Goal: Task Accomplishment & Management: Complete application form

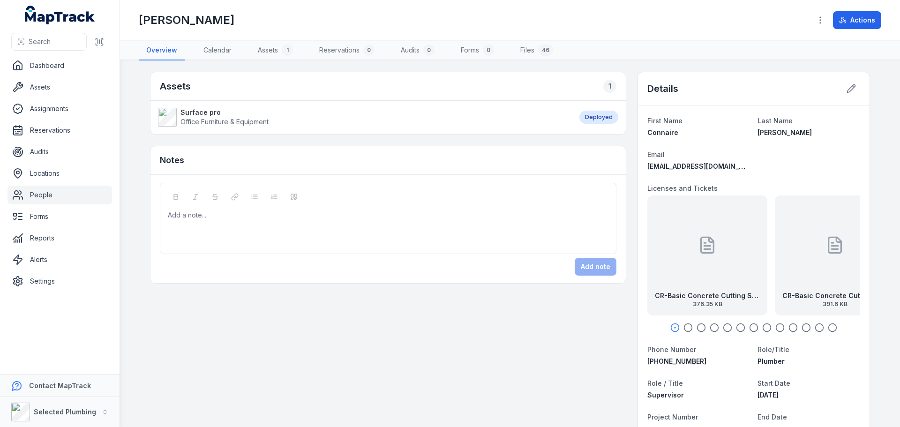
click at [671, 278] on div "CR-Basic Concrete Cutting Saw back 376.35 KB" at bounding box center [707, 255] width 120 height 120
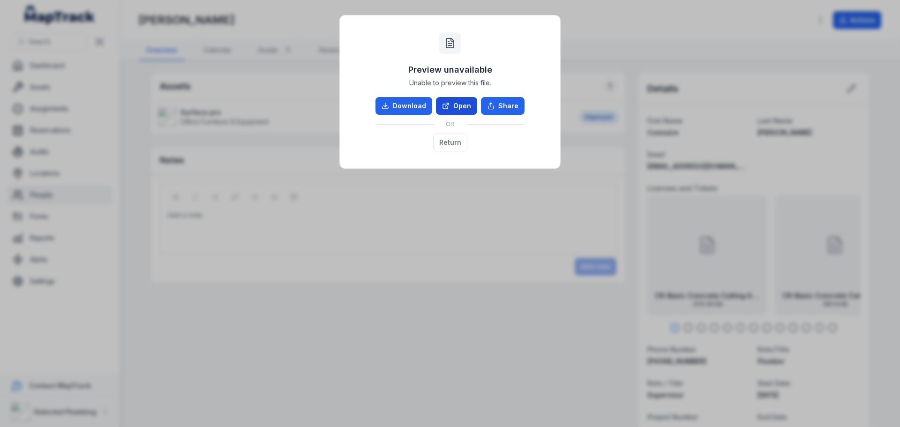
click at [453, 104] on link "Open" at bounding box center [456, 106] width 41 height 18
click at [455, 139] on button "Return" at bounding box center [450, 143] width 34 height 18
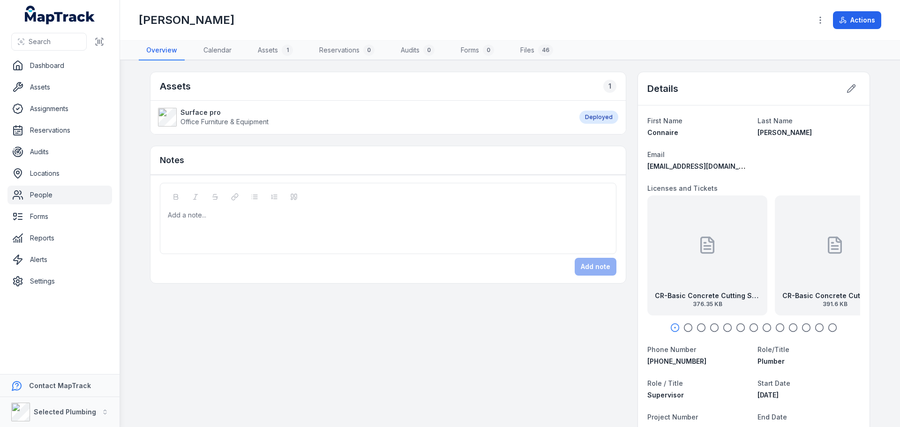
click at [802, 265] on div "CR-Basic Concrete Cutting Saw front 391.6 KB" at bounding box center [834, 255] width 120 height 120
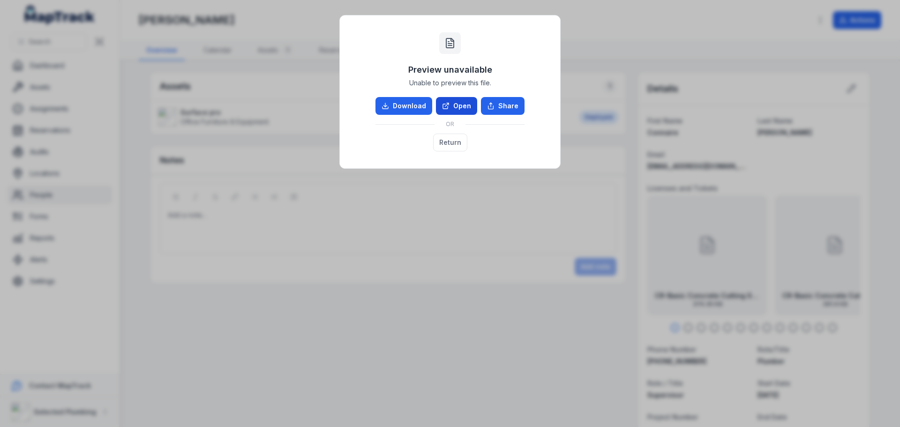
click at [452, 107] on link "Open" at bounding box center [456, 106] width 41 height 18
drag, startPoint x: 447, startPoint y: 142, endPoint x: 532, endPoint y: 176, distance: 91.4
click at [448, 142] on button "Return" at bounding box center [450, 143] width 34 height 18
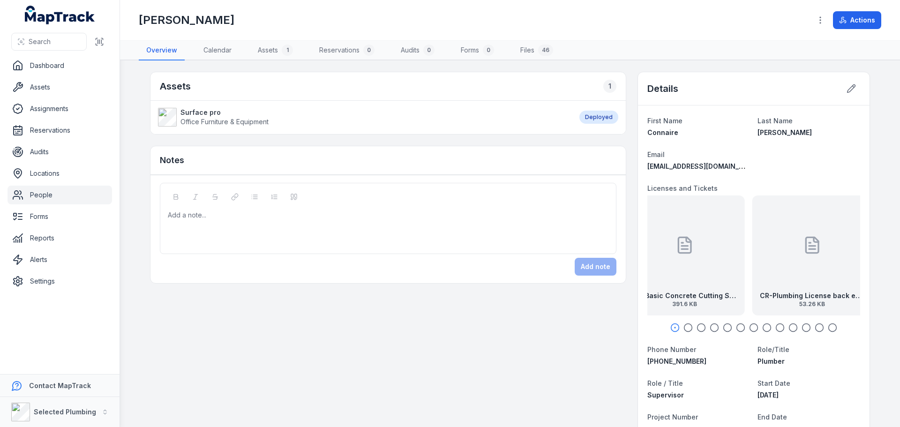
drag, startPoint x: 818, startPoint y: 278, endPoint x: 663, endPoint y: 271, distance: 155.2
click at [663, 271] on div "CR-Basic Concrete Cutting Saw front 391.6 KB" at bounding box center [685, 255] width 120 height 120
click at [709, 277] on div "CR-Plumbing License back exp [DATE] 53.26 KB" at bounding box center [754, 255] width 120 height 120
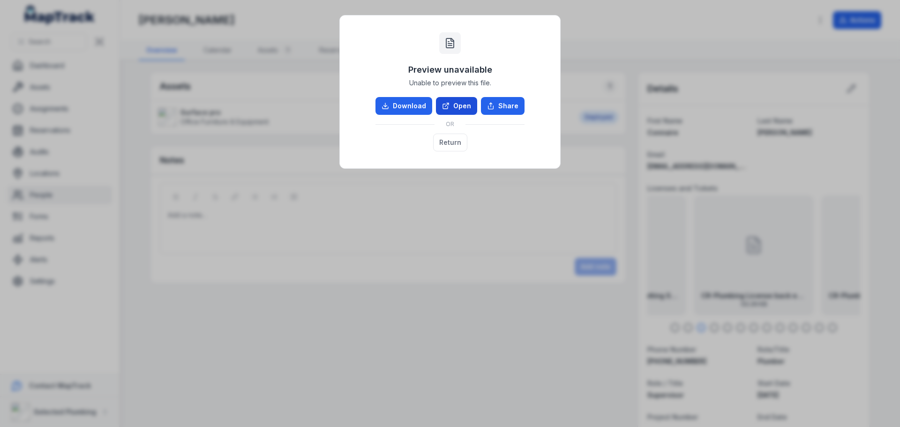
click at [449, 106] on icon at bounding box center [445, 105] width 7 height 7
click at [446, 143] on button "Return" at bounding box center [450, 143] width 34 height 18
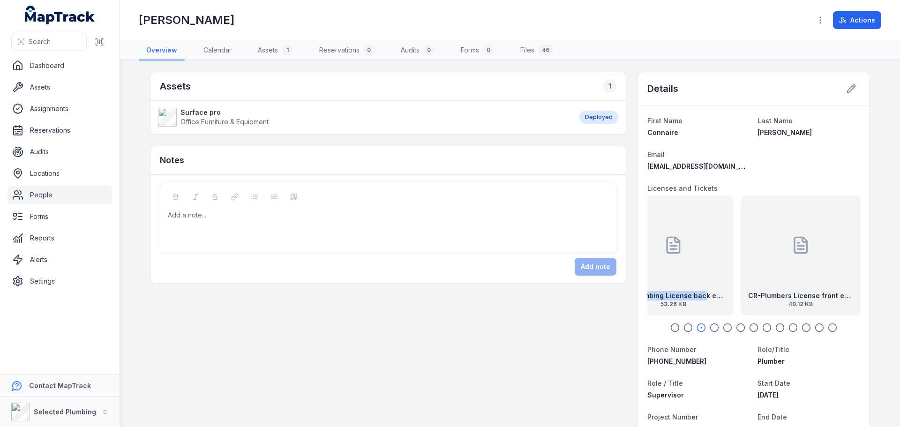
drag, startPoint x: 781, startPoint y: 273, endPoint x: 662, endPoint y: 265, distance: 118.8
click at [662, 265] on div "CR-Plumbing License back exp [DATE] 53.26 KB" at bounding box center [673, 255] width 120 height 120
click at [724, 277] on div "CR-Plumbers License front exp [DATE] 40.12 KB" at bounding box center [753, 255] width 120 height 120
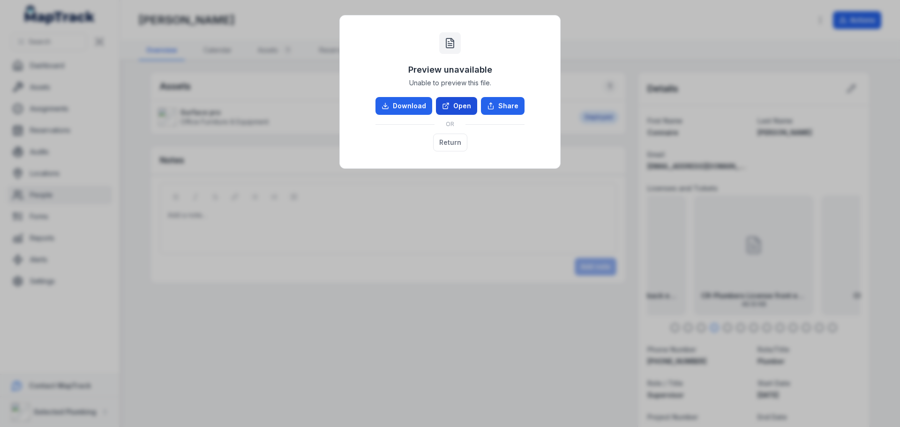
click at [454, 109] on link "Open" at bounding box center [456, 106] width 41 height 18
click at [443, 143] on button "Return" at bounding box center [450, 143] width 34 height 18
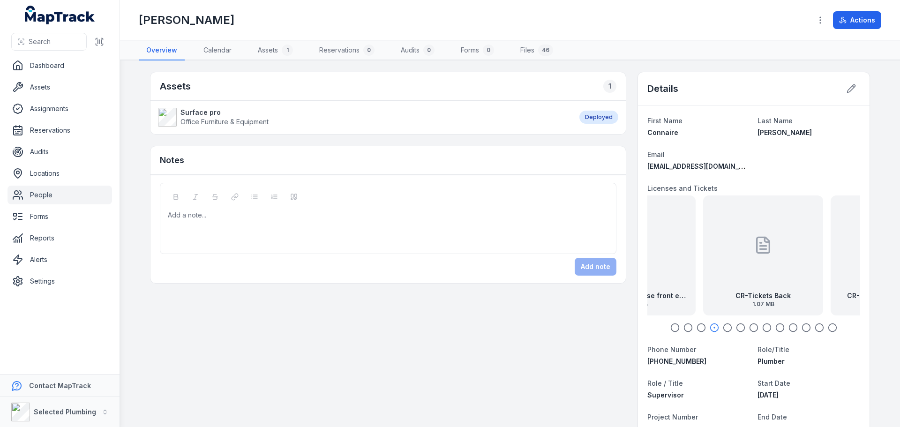
drag, startPoint x: 759, startPoint y: 271, endPoint x: 640, endPoint y: 272, distance: 119.5
click at [724, 277] on div "CR-Tickets Back 1.07 MB" at bounding box center [753, 255] width 120 height 120
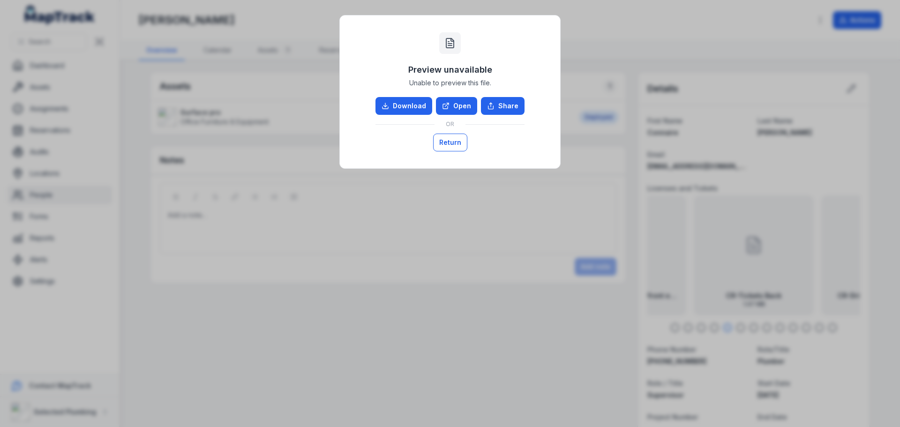
click at [446, 143] on button "Return" at bounding box center [450, 143] width 34 height 18
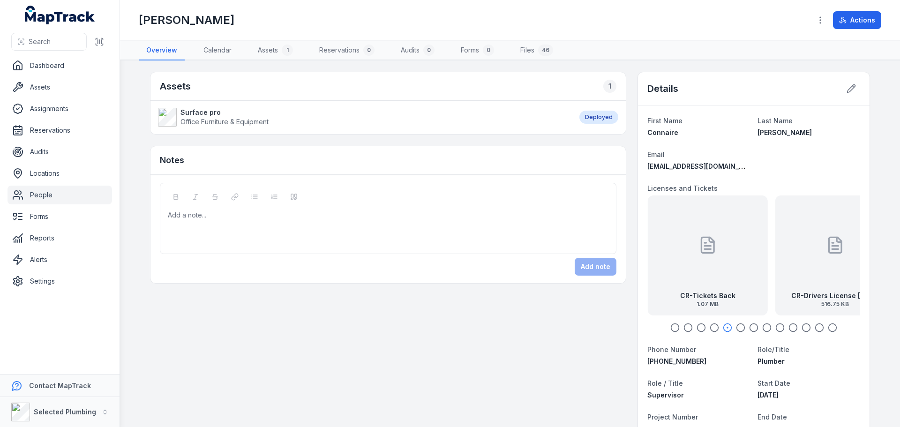
drag, startPoint x: 718, startPoint y: 249, endPoint x: 656, endPoint y: 251, distance: 61.9
click at [657, 251] on div "CR-Tickets Back 1.07 MB" at bounding box center [707, 255] width 120 height 120
click at [744, 265] on div at bounding box center [753, 245] width 19 height 84
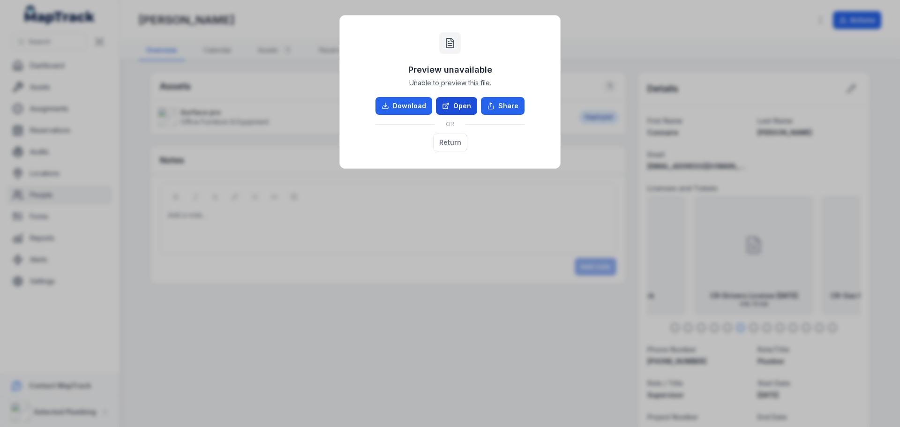
click at [461, 106] on link "Open" at bounding box center [456, 106] width 41 height 18
click at [460, 139] on button "Return" at bounding box center [450, 143] width 34 height 18
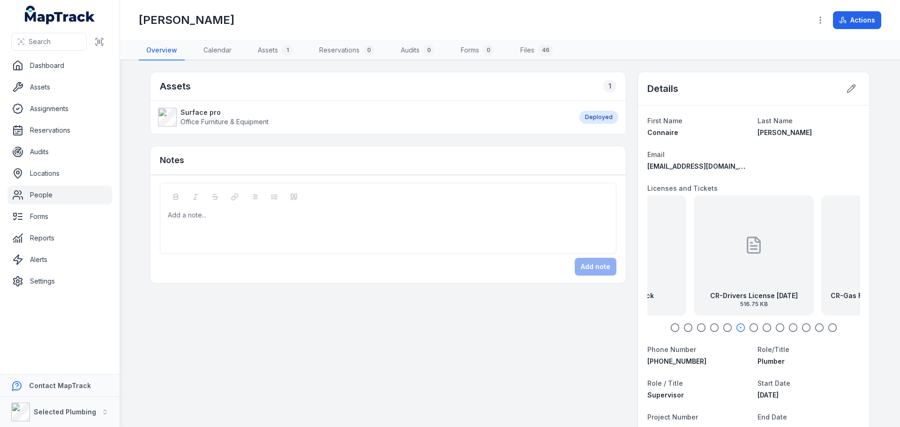
click at [671, 327] on icon "button" at bounding box center [674, 327] width 9 height 9
click at [684, 325] on icon "button" at bounding box center [687, 327] width 9 height 9
click at [696, 325] on icon "button" at bounding box center [700, 327] width 9 height 9
click at [709, 325] on icon "button" at bounding box center [713, 327] width 9 height 9
click at [717, 269] on div "CR-Plumbers License front exp [DATE] 40.12 KB" at bounding box center [753, 255] width 120 height 120
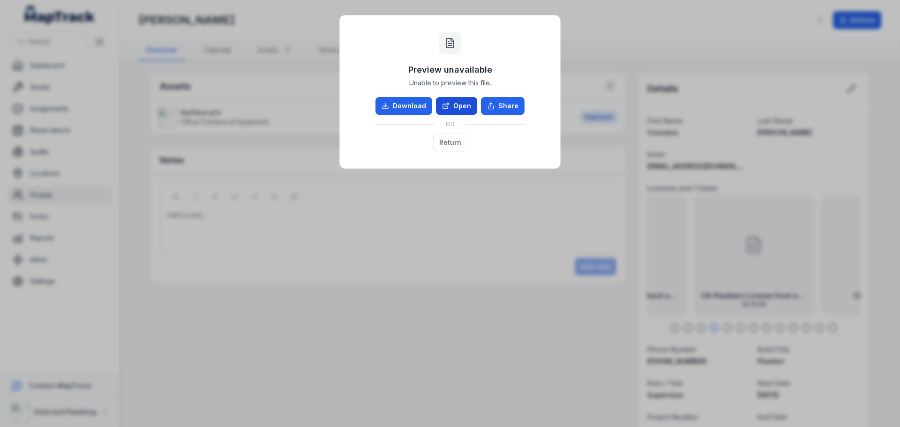
click at [457, 104] on link "Open" at bounding box center [456, 106] width 41 height 18
click at [444, 143] on button "Return" at bounding box center [450, 143] width 34 height 18
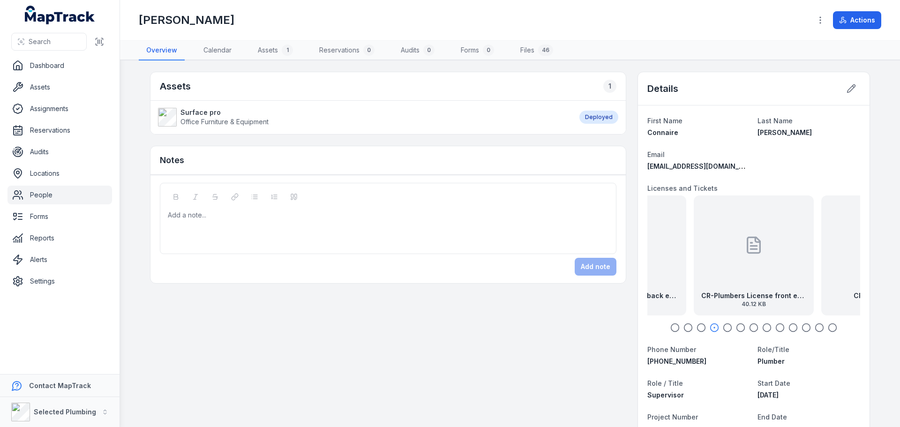
click at [722, 327] on icon "button" at bounding box center [726, 327] width 9 height 9
click at [736, 327] on icon "button" at bounding box center [740, 327] width 9 height 9
click at [716, 282] on div "CR-Drivers License [DATE] 516.75 KB" at bounding box center [753, 255] width 120 height 120
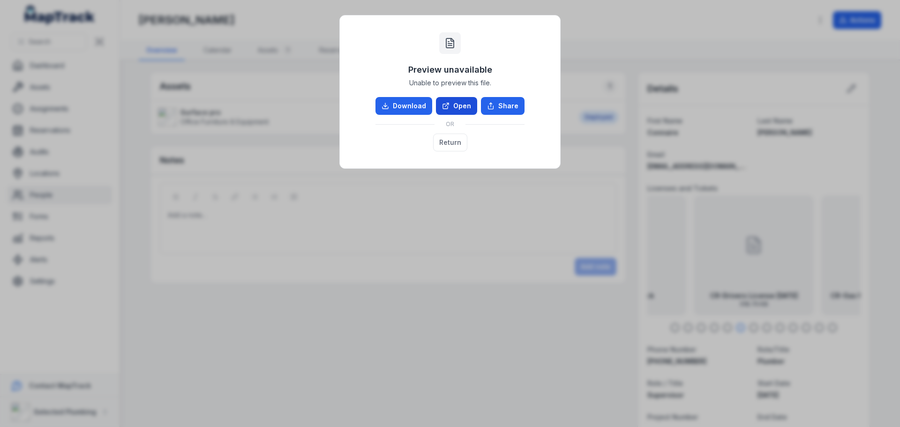
click at [454, 103] on link "Open" at bounding box center [456, 106] width 41 height 18
click at [445, 146] on button "Return" at bounding box center [450, 143] width 34 height 18
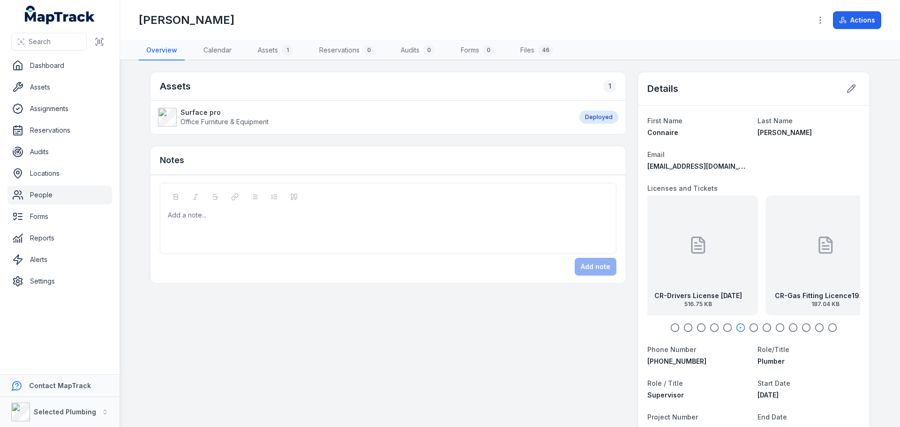
drag, startPoint x: 759, startPoint y: 286, endPoint x: 695, endPoint y: 284, distance: 64.7
click at [695, 284] on div "CR-Drivers License [DATE] 516.75 KB" at bounding box center [698, 255] width 120 height 120
click at [744, 284] on div at bounding box center [753, 245] width 19 height 84
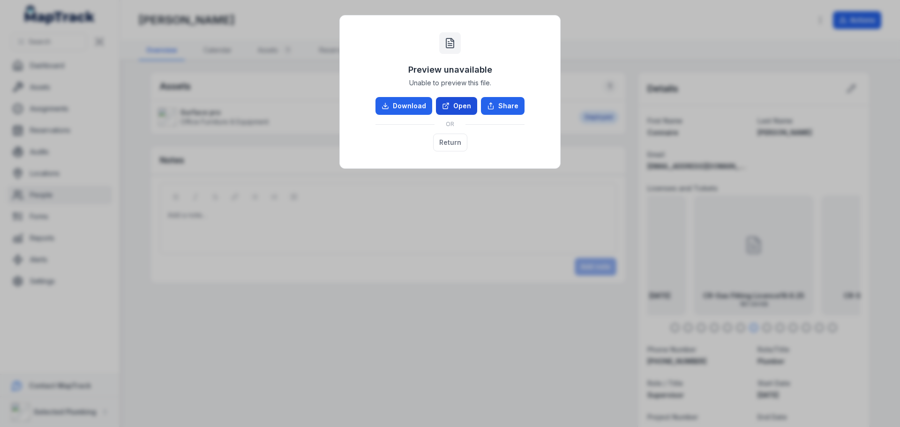
click at [449, 100] on link "Open" at bounding box center [456, 106] width 41 height 18
click at [443, 139] on button "Return" at bounding box center [450, 143] width 34 height 18
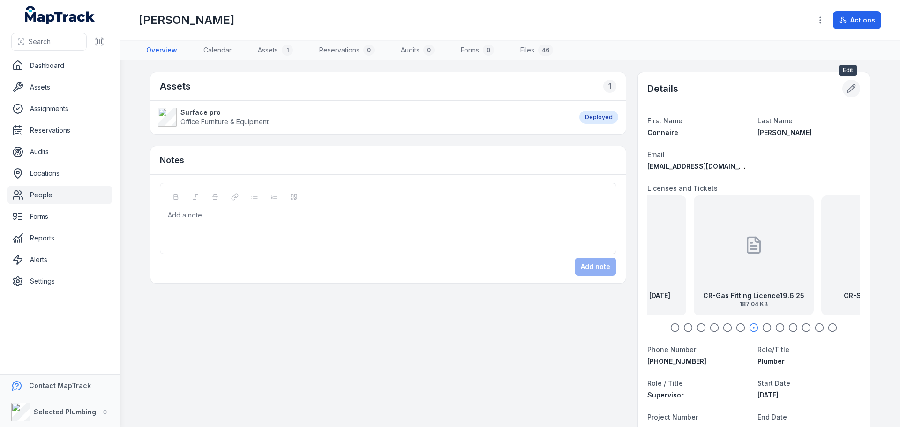
click at [850, 90] on icon at bounding box center [850, 88] width 9 height 9
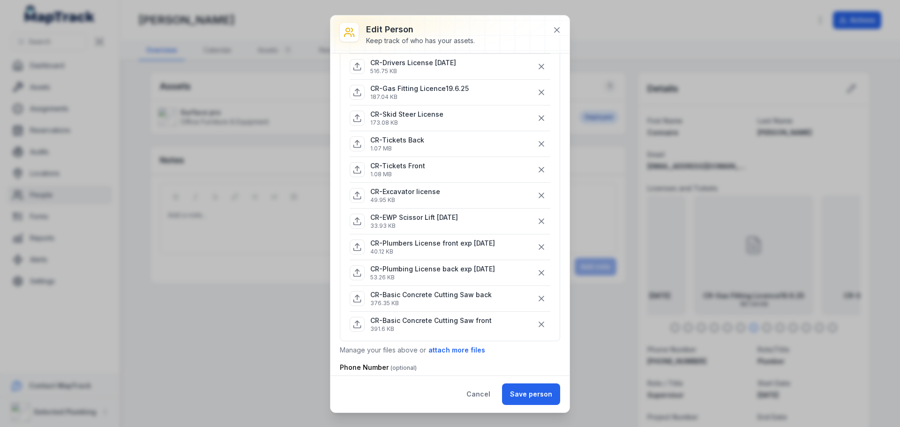
scroll to position [187, 0]
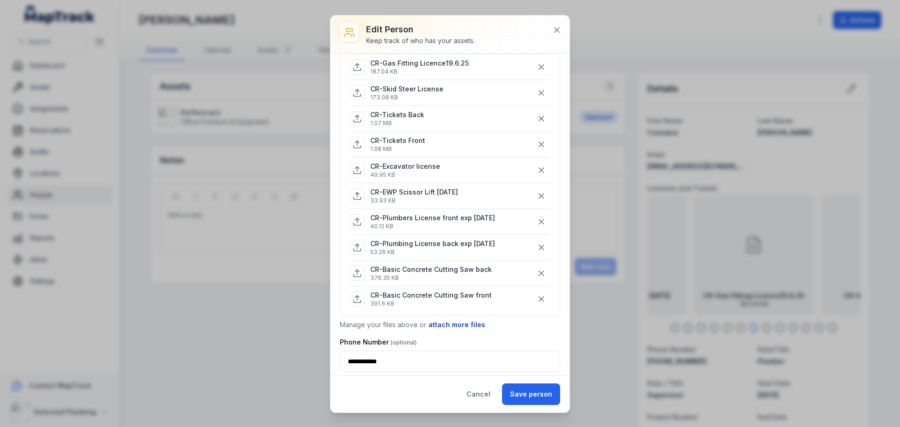
click at [467, 323] on button "attach more files" at bounding box center [457, 325] width 58 height 10
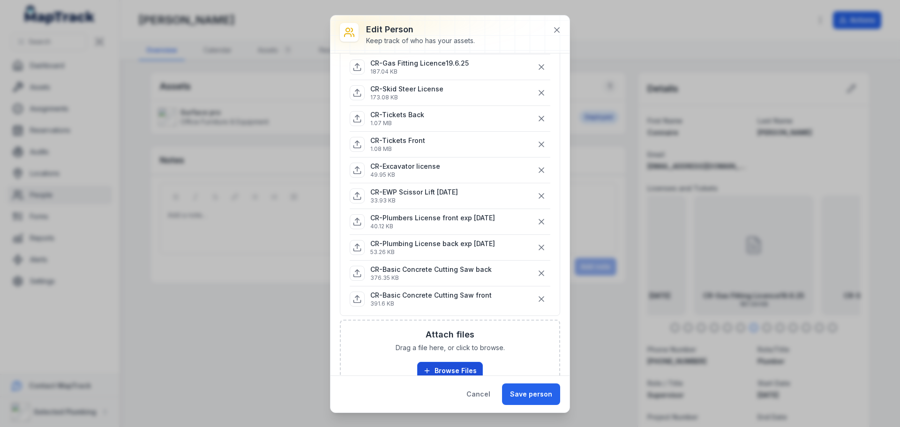
click at [453, 362] on button "Browse Files" at bounding box center [450, 371] width 66 height 18
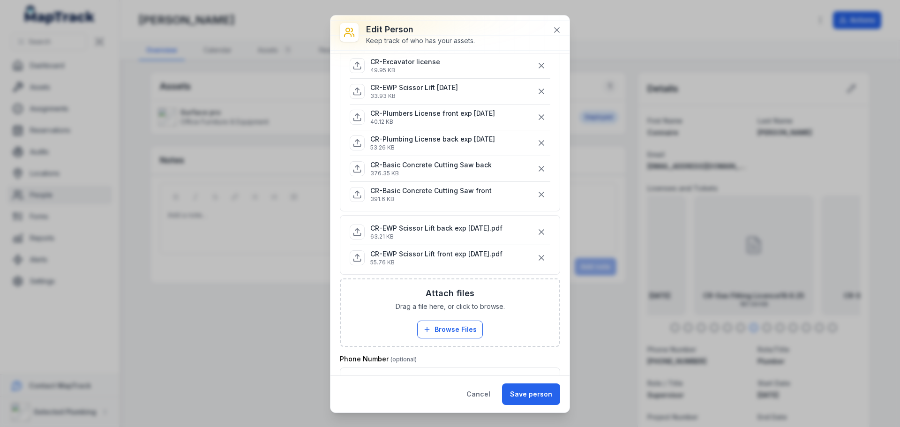
scroll to position [281, 0]
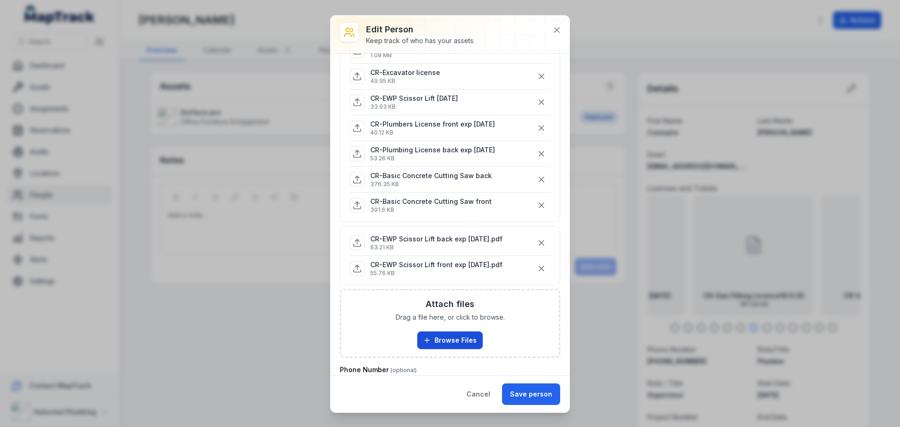
click at [444, 334] on button "Browse Files" at bounding box center [450, 340] width 66 height 18
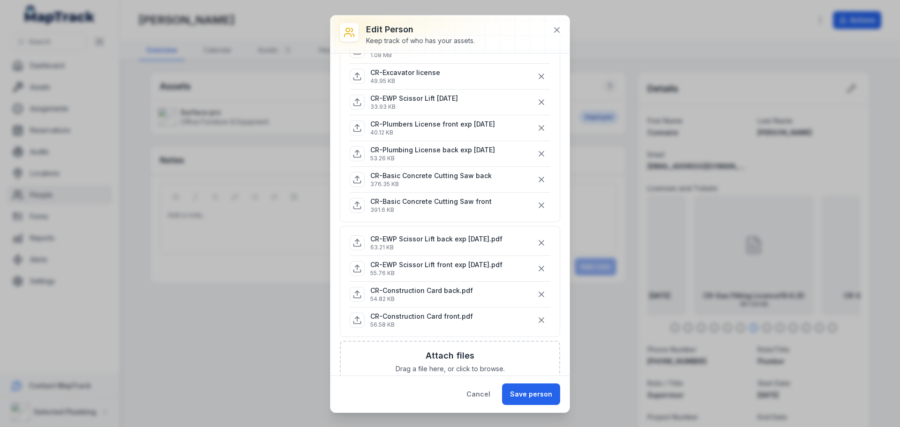
click at [459, 362] on div "Attach files Drag a file here, or click to browse. Browse Files Take Photos" at bounding box center [450, 375] width 218 height 67
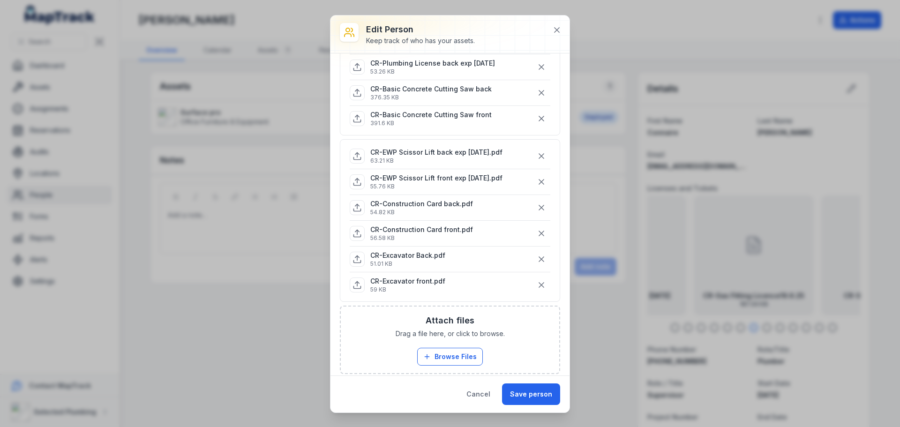
scroll to position [375, 0]
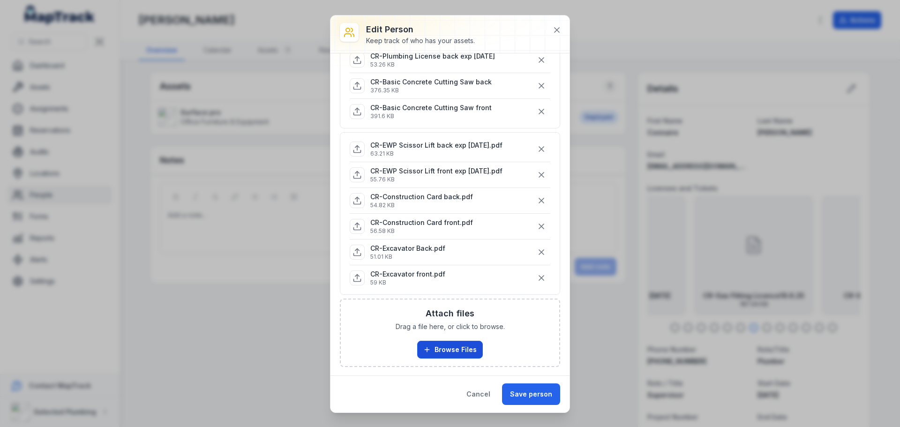
click at [463, 343] on button "Browse Files" at bounding box center [450, 350] width 66 height 18
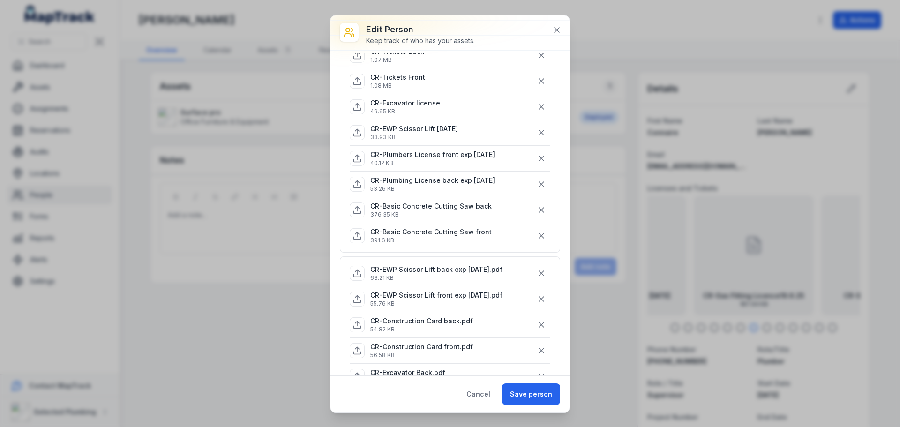
scroll to position [234, 0]
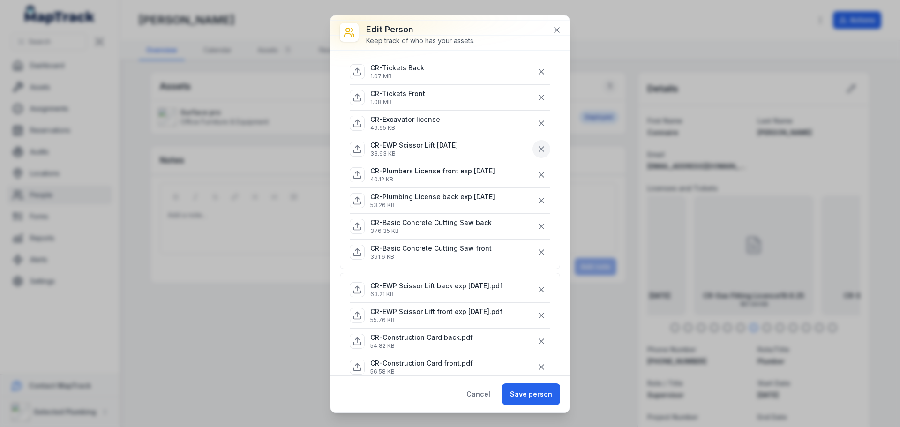
click at [536, 148] on icon "button" at bounding box center [540, 148] width 9 height 9
click at [536, 122] on icon "button" at bounding box center [540, 123] width 9 height 9
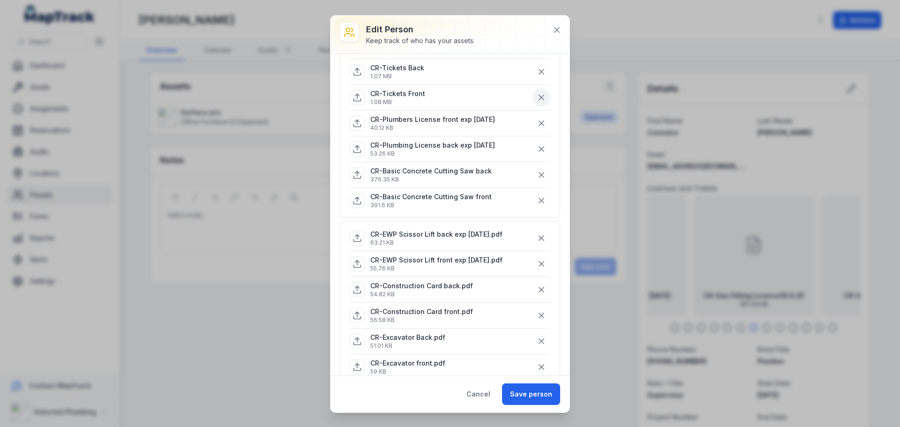
scroll to position [187, 0]
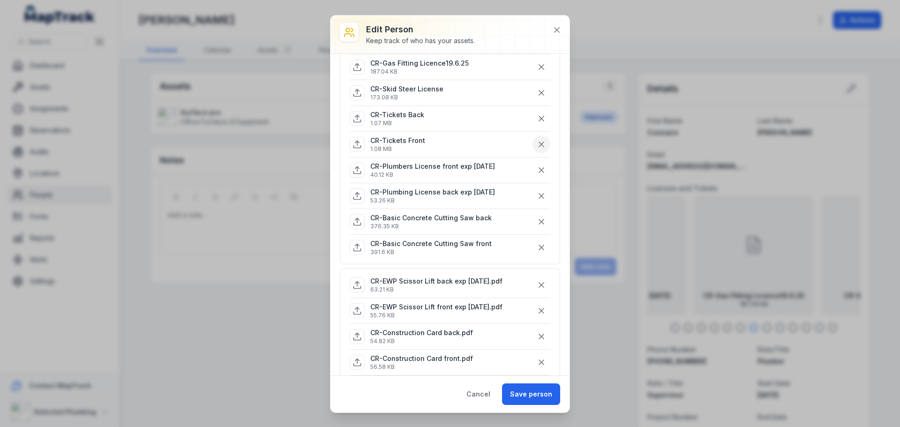
click at [535, 138] on button "button" at bounding box center [541, 144] width 18 height 18
click at [536, 119] on icon "button" at bounding box center [540, 118] width 9 height 9
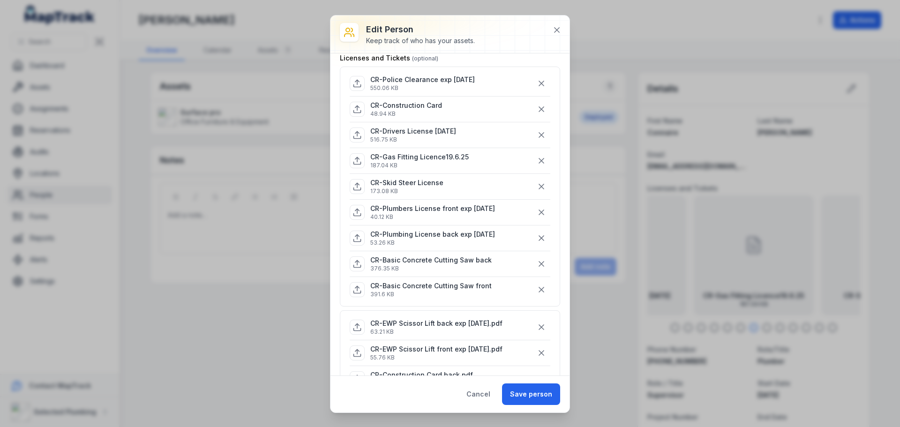
scroll to position [47, 0]
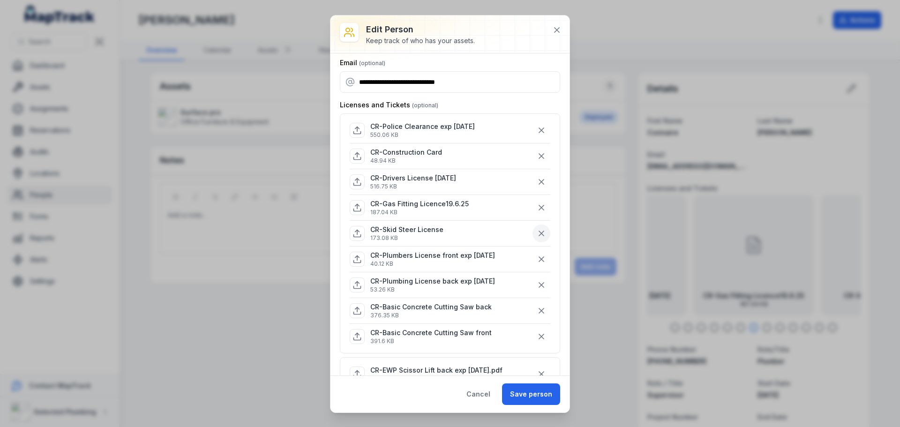
click at [536, 231] on icon "button" at bounding box center [540, 233] width 9 height 9
click at [532, 202] on button "button" at bounding box center [541, 208] width 18 height 18
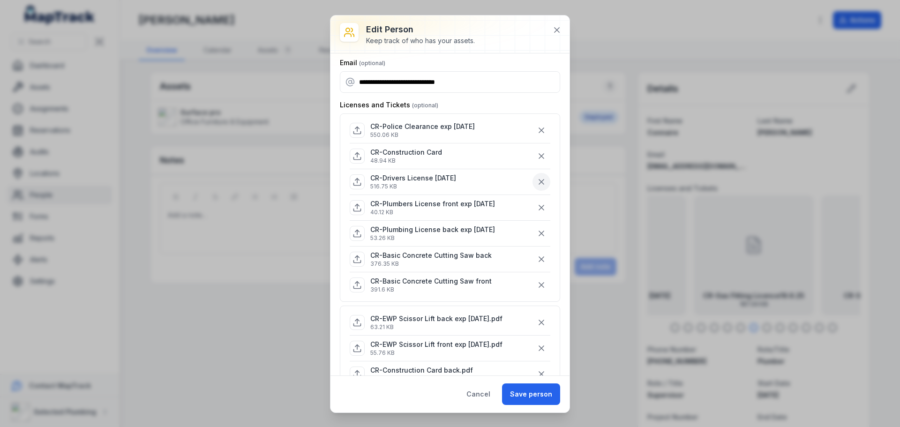
click at [536, 182] on icon "button" at bounding box center [540, 181] width 9 height 9
click at [532, 149] on button "button" at bounding box center [541, 156] width 18 height 18
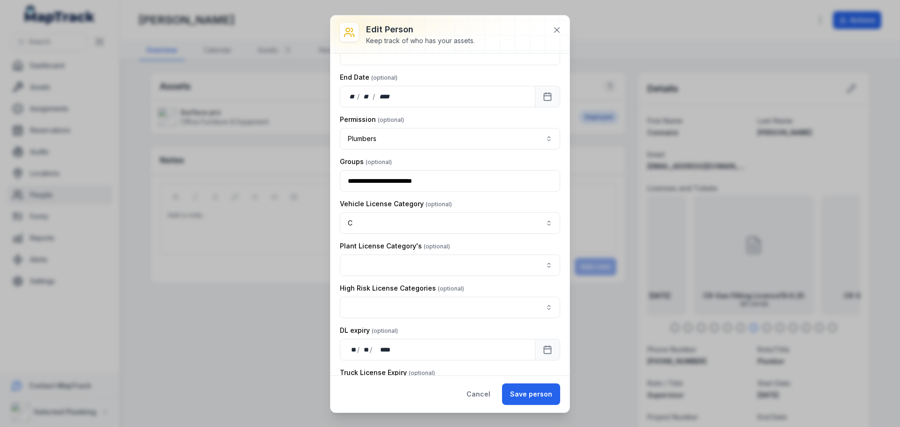
scroll to position [750, 0]
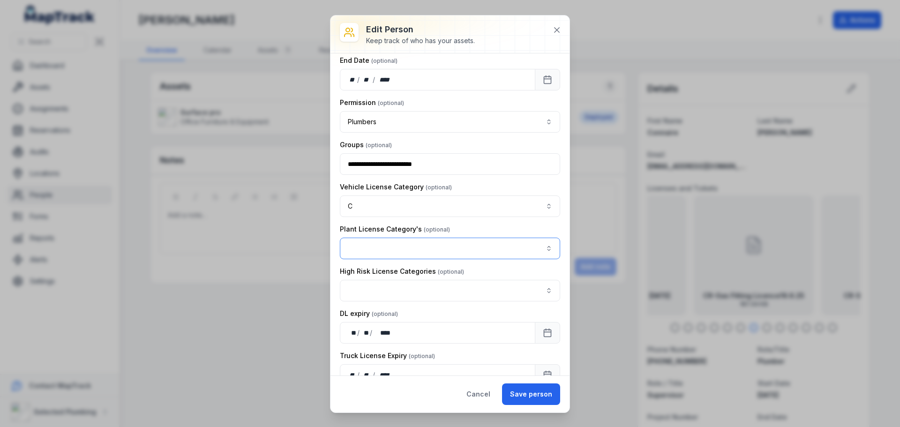
click at [541, 244] on button "button" at bounding box center [450, 249] width 220 height 22
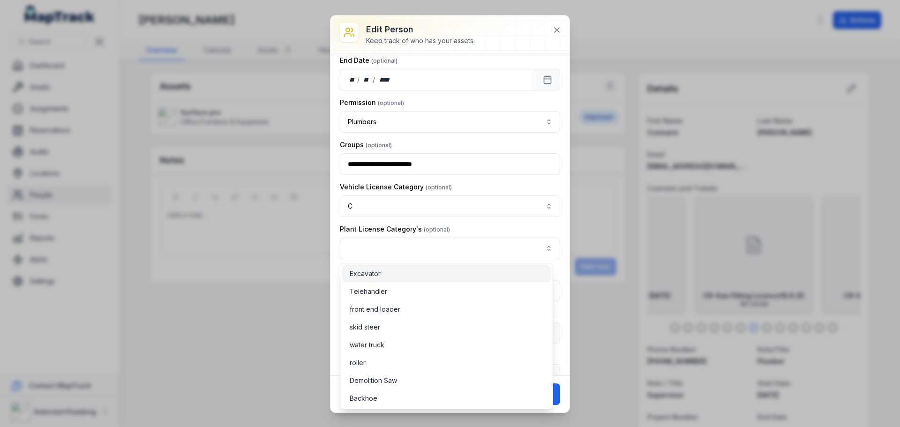
click at [504, 268] on div "Excavator" at bounding box center [446, 273] width 208 height 17
click at [466, 330] on div "skid steer" at bounding box center [446, 326] width 193 height 9
click at [511, 144] on div "**********" at bounding box center [450, 144] width 220 height 1663
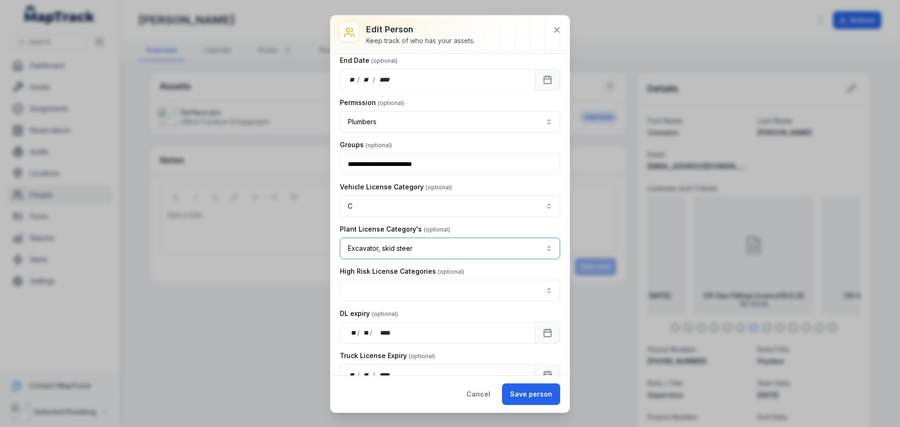
scroll to position [796, 0]
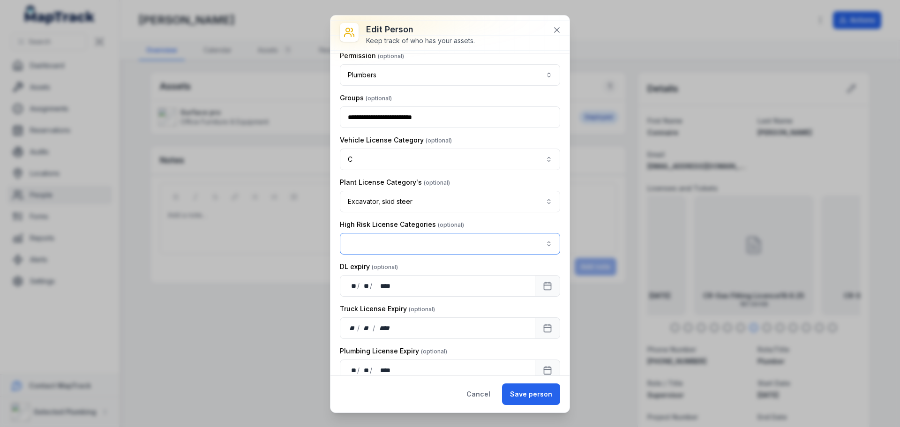
click at [539, 243] on button "button" at bounding box center [450, 244] width 220 height 22
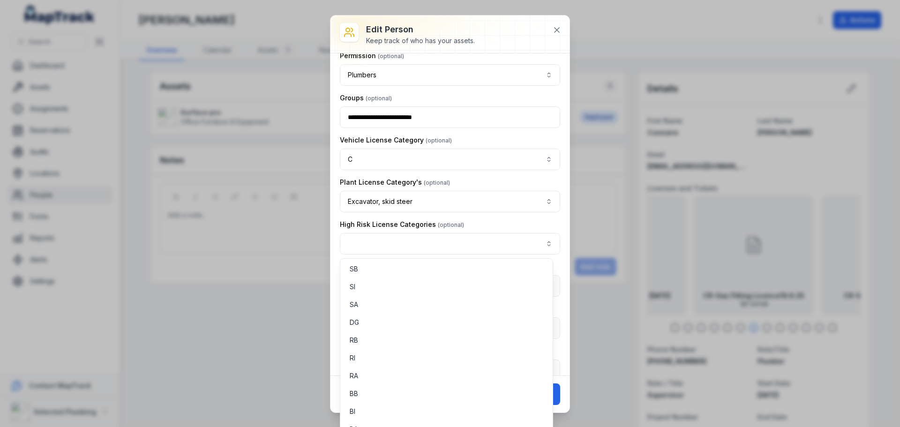
click at [537, 219] on div "**********" at bounding box center [450, 97] width 220 height 1663
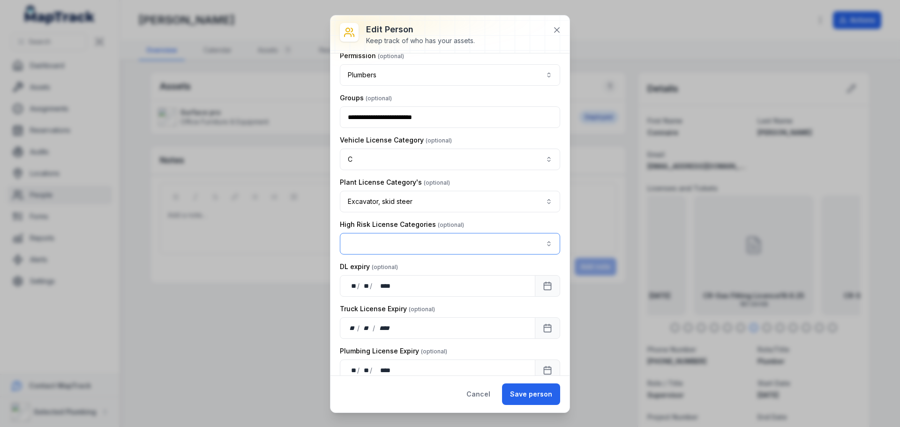
click at [542, 242] on button "button" at bounding box center [450, 244] width 220 height 22
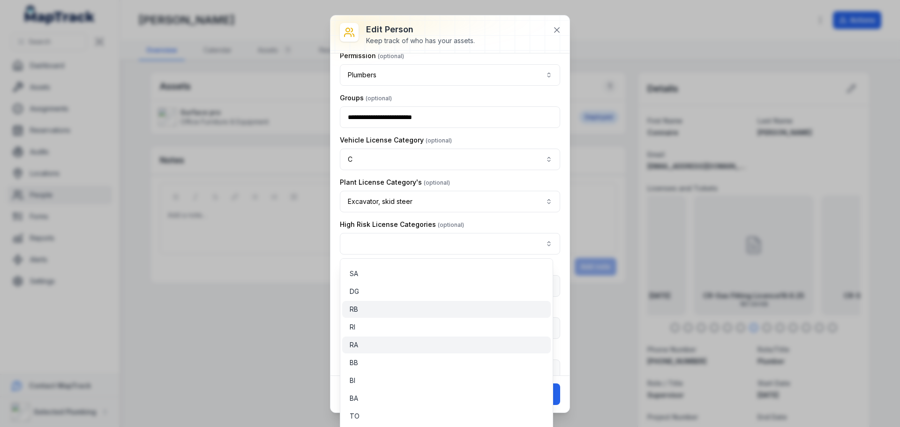
scroll to position [0, 0]
click at [544, 242] on button "button" at bounding box center [450, 244] width 220 height 22
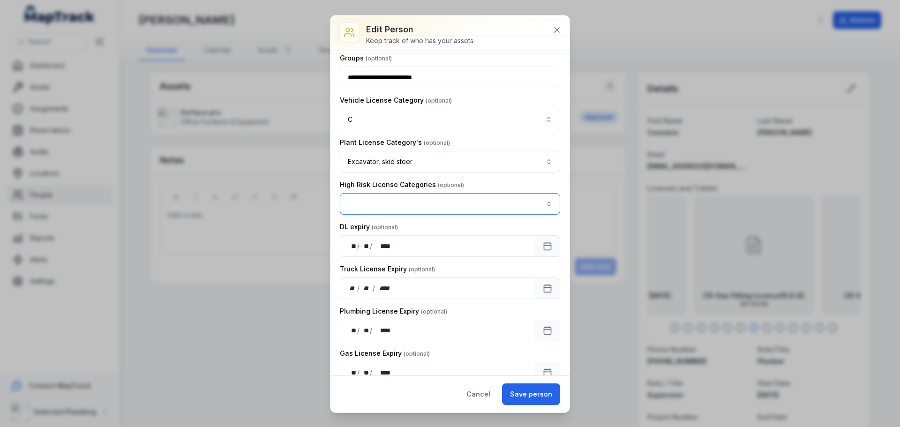
scroll to position [703, 0]
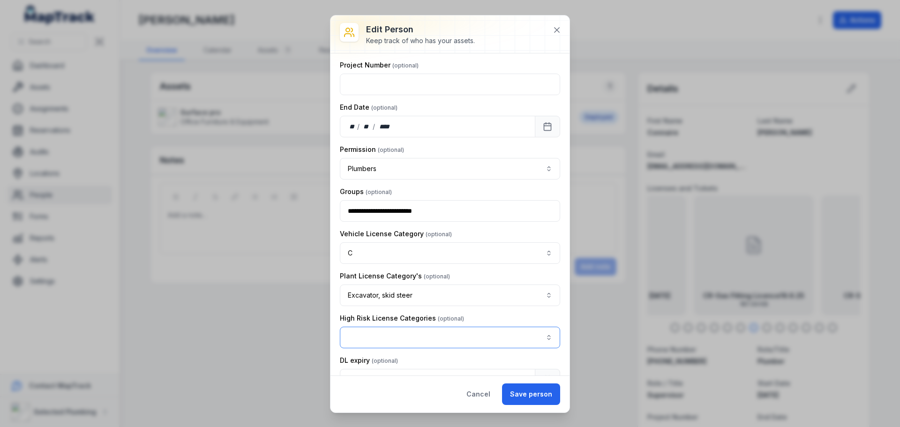
click at [540, 335] on button "button" at bounding box center [450, 338] width 220 height 22
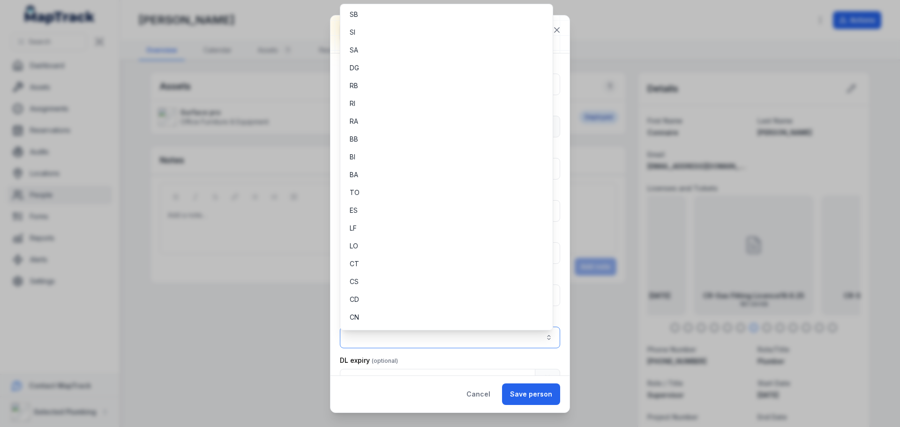
click at [540, 335] on button "button" at bounding box center [450, 338] width 220 height 22
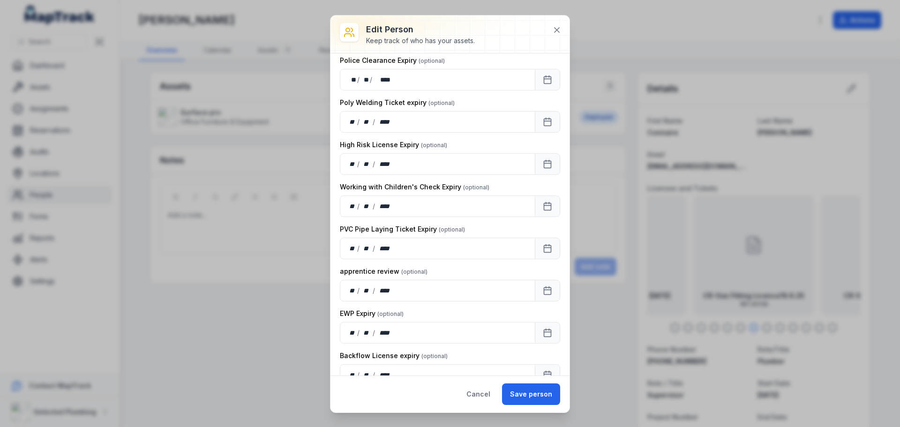
scroll to position [1218, 0]
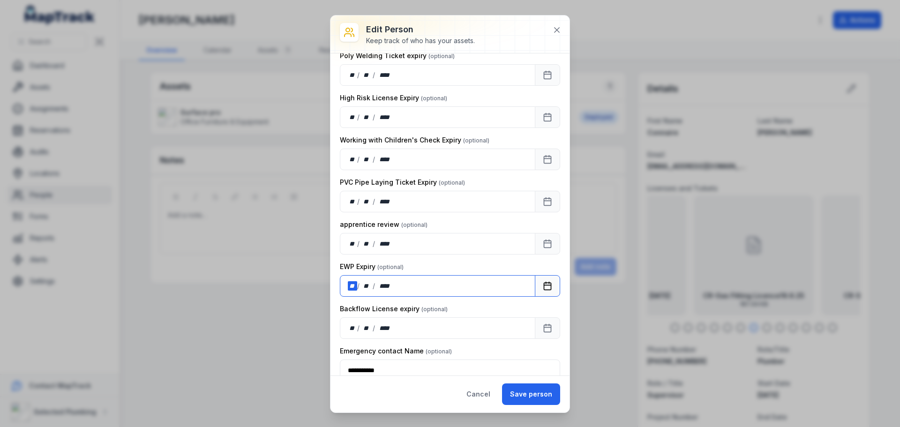
click at [355, 286] on div "**" at bounding box center [352, 285] width 9 height 9
click at [465, 328] on div "** / ** / ****" at bounding box center [437, 328] width 195 height 22
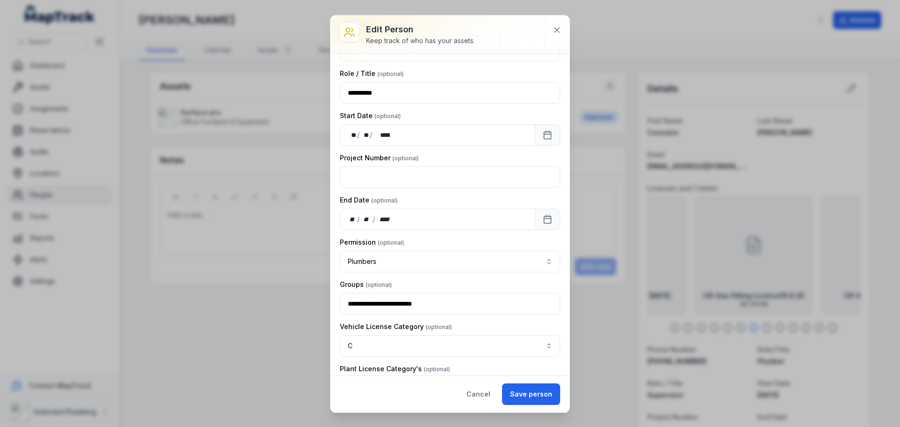
scroll to position [704, 0]
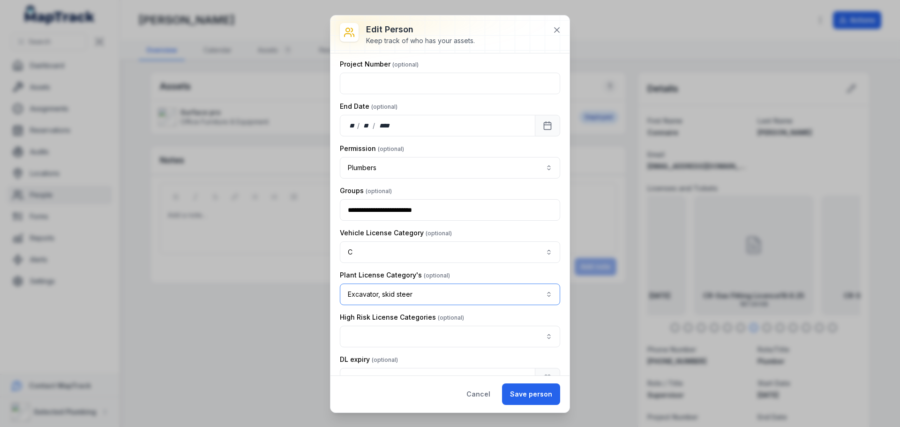
click at [539, 295] on button "**********" at bounding box center [450, 294] width 220 height 22
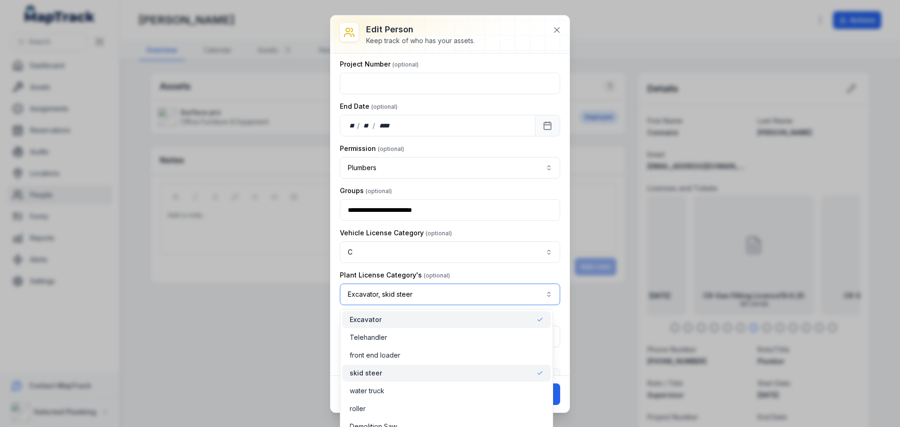
click at [539, 295] on button "**********" at bounding box center [450, 294] width 220 height 22
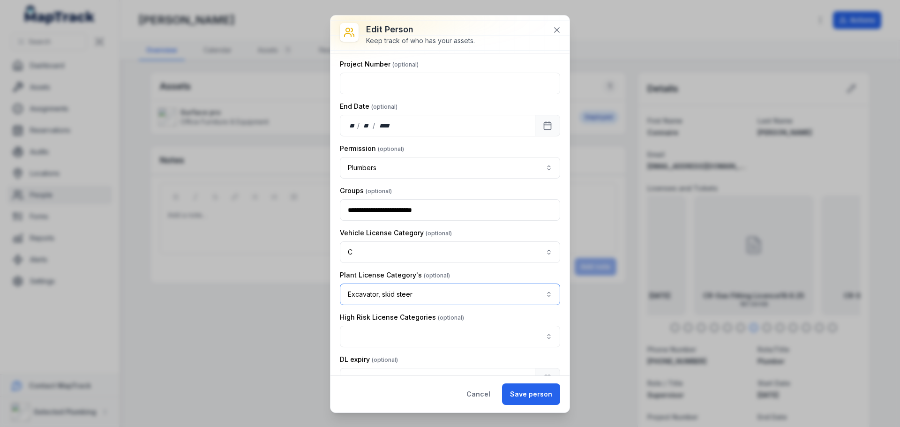
click at [543, 292] on button "**********" at bounding box center [450, 294] width 220 height 22
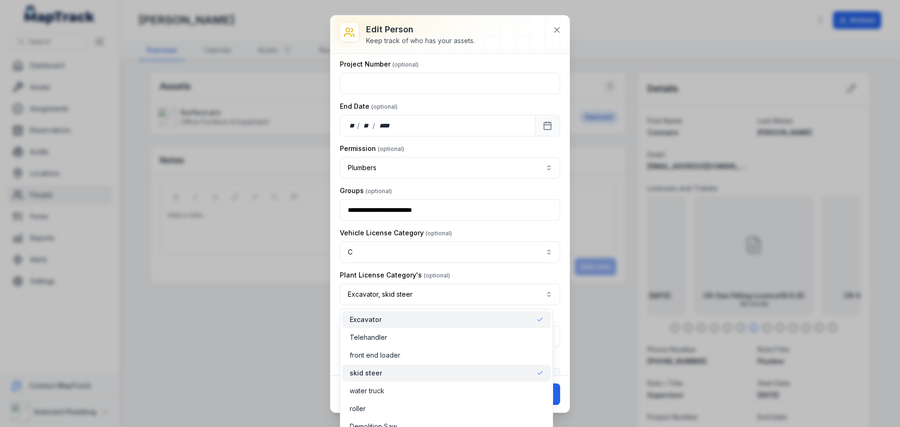
scroll to position [751, 0]
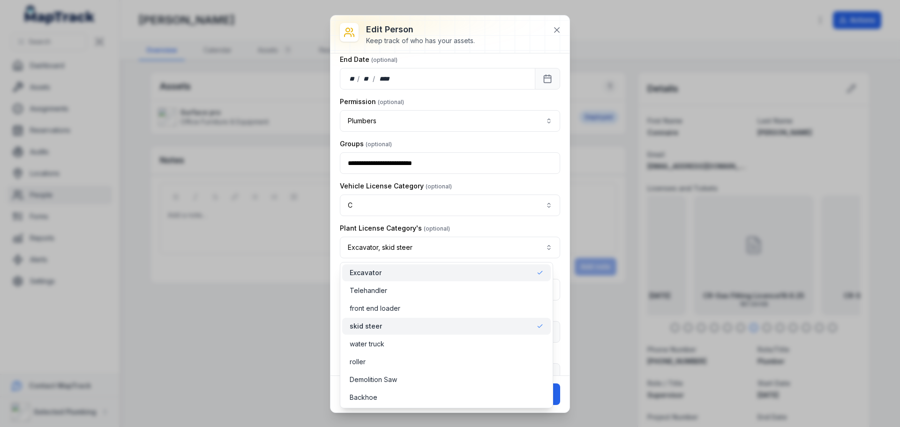
click at [555, 227] on div "**********" at bounding box center [449, 214] width 239 height 322
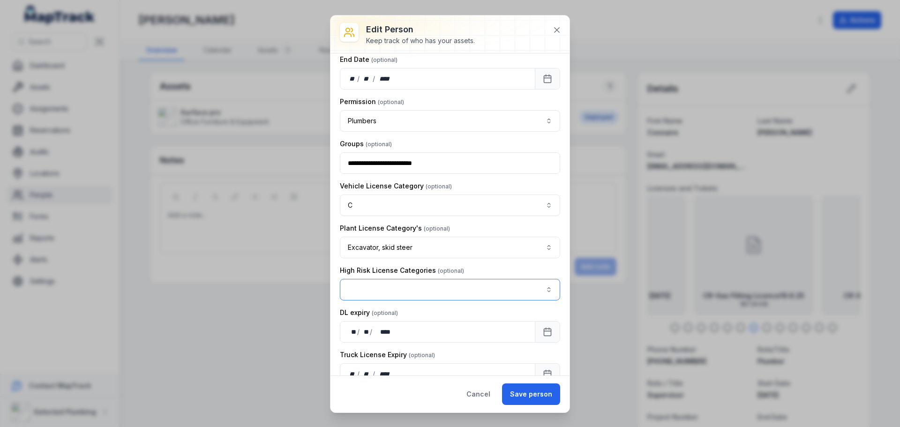
click at [540, 288] on button "button" at bounding box center [450, 290] width 220 height 22
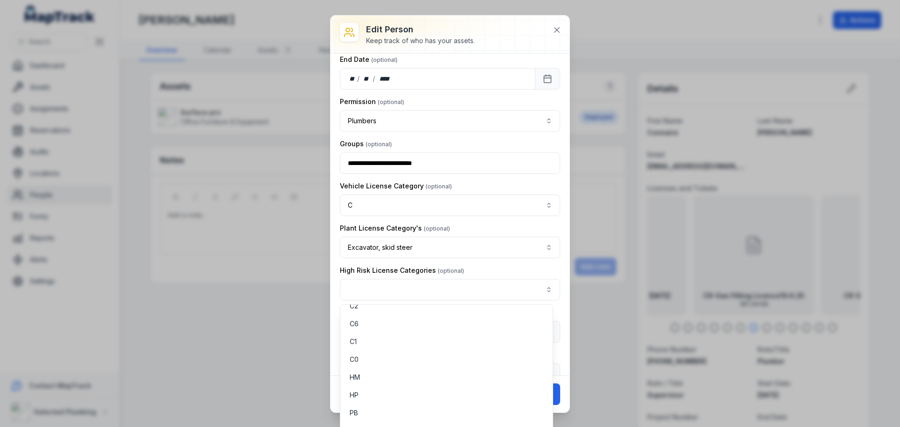
scroll to position [358, 0]
click at [279, 341] on div "**********" at bounding box center [450, 213] width 900 height 427
click at [450, 200] on div "**********" at bounding box center [450, 143] width 220 height 1663
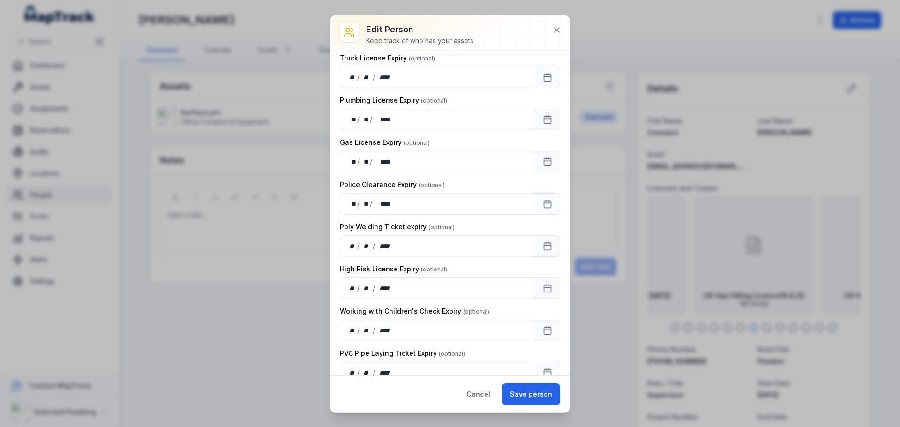
scroll to position [1032, 0]
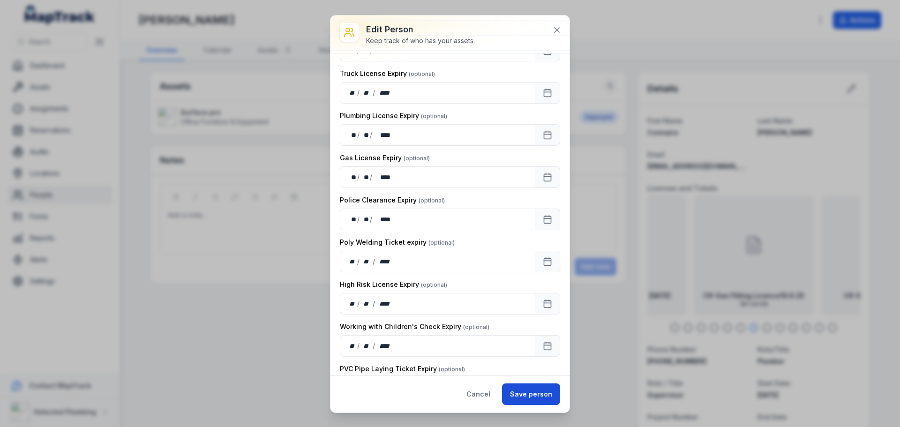
click at [523, 391] on button "Save person" at bounding box center [531, 394] width 58 height 22
